Goal: Transaction & Acquisition: Download file/media

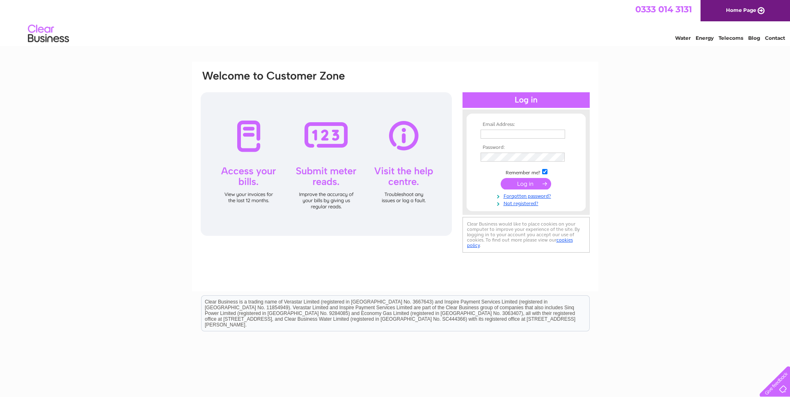
type input "ayoung4674@aol.com"
click at [527, 184] on input "submit" at bounding box center [526, 183] width 51 height 11
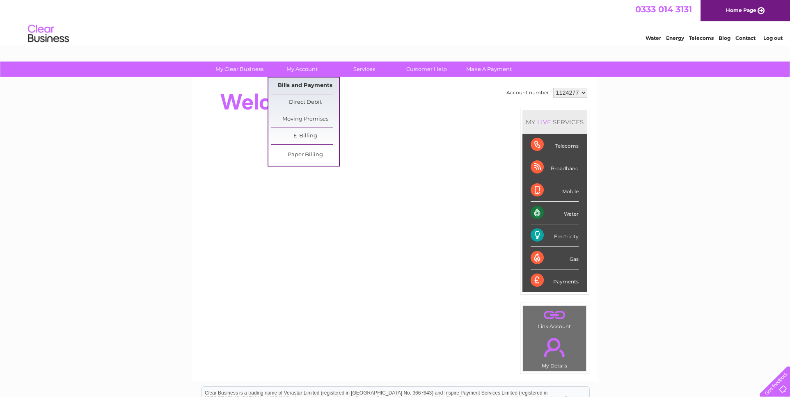
click at [308, 84] on link "Bills and Payments" at bounding box center [305, 86] width 68 height 16
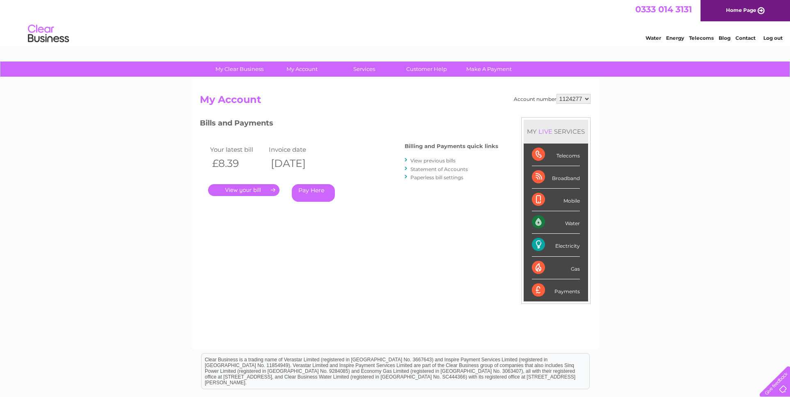
click at [265, 186] on link "." at bounding box center [243, 190] width 71 height 12
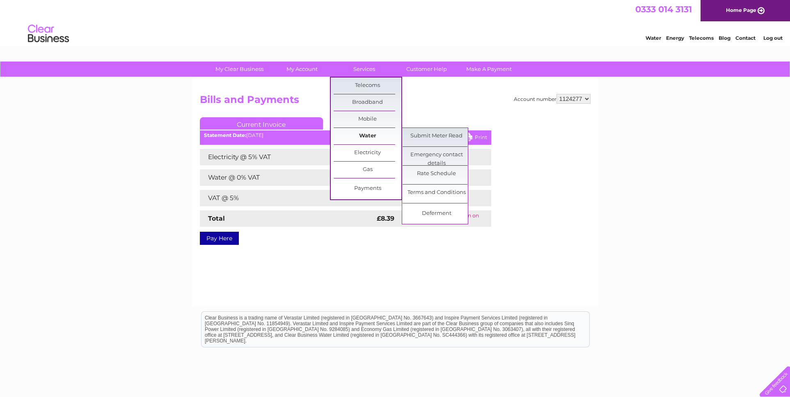
click at [382, 134] on link "Water" at bounding box center [368, 136] width 68 height 16
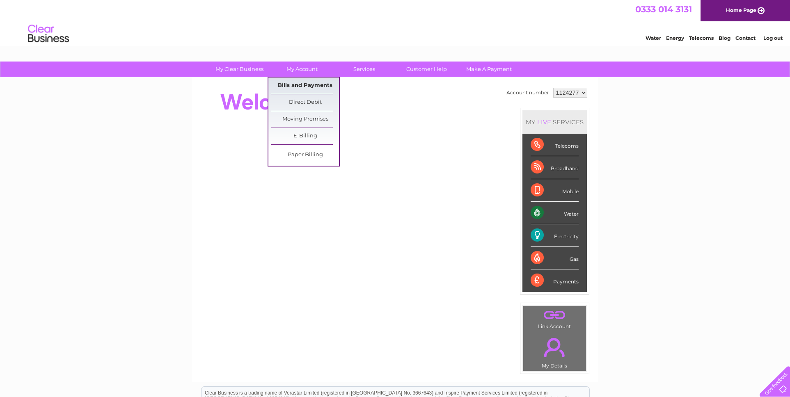
click at [297, 82] on link "Bills and Payments" at bounding box center [305, 86] width 68 height 16
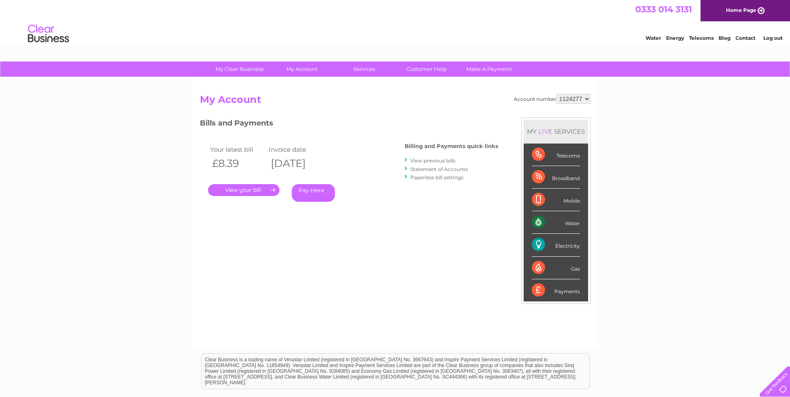
click at [263, 190] on link "." at bounding box center [243, 190] width 71 height 12
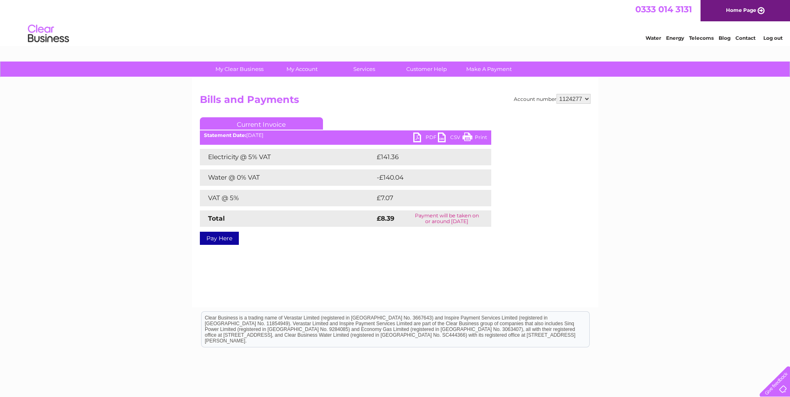
click at [420, 140] on link "PDF" at bounding box center [425, 139] width 25 height 12
